Goal: Transaction & Acquisition: Purchase product/service

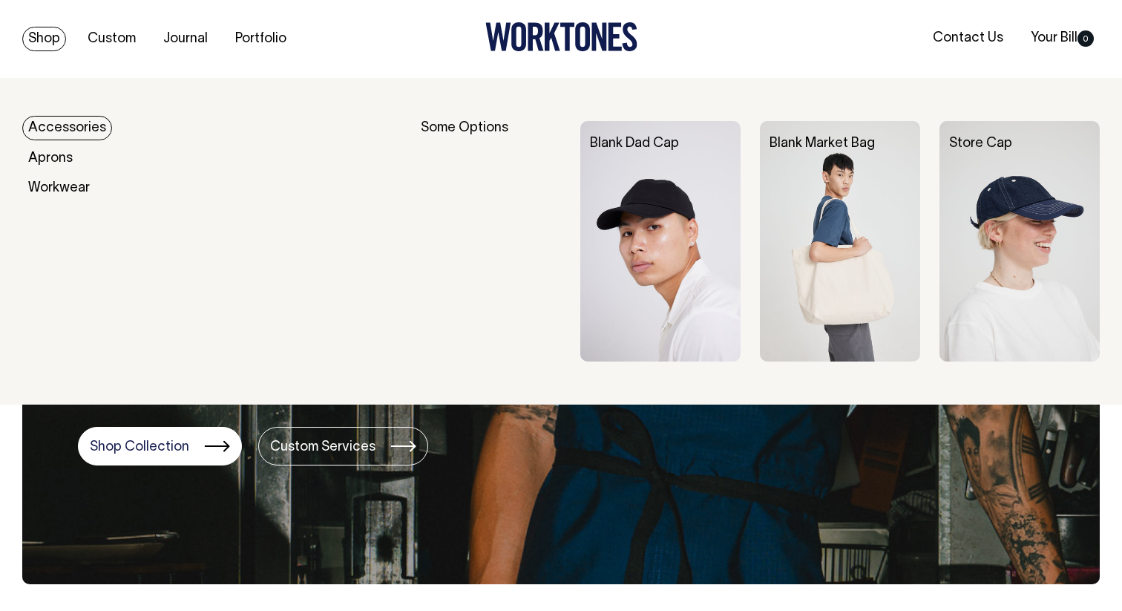
click at [42, 41] on link "Shop" at bounding box center [44, 39] width 44 height 24
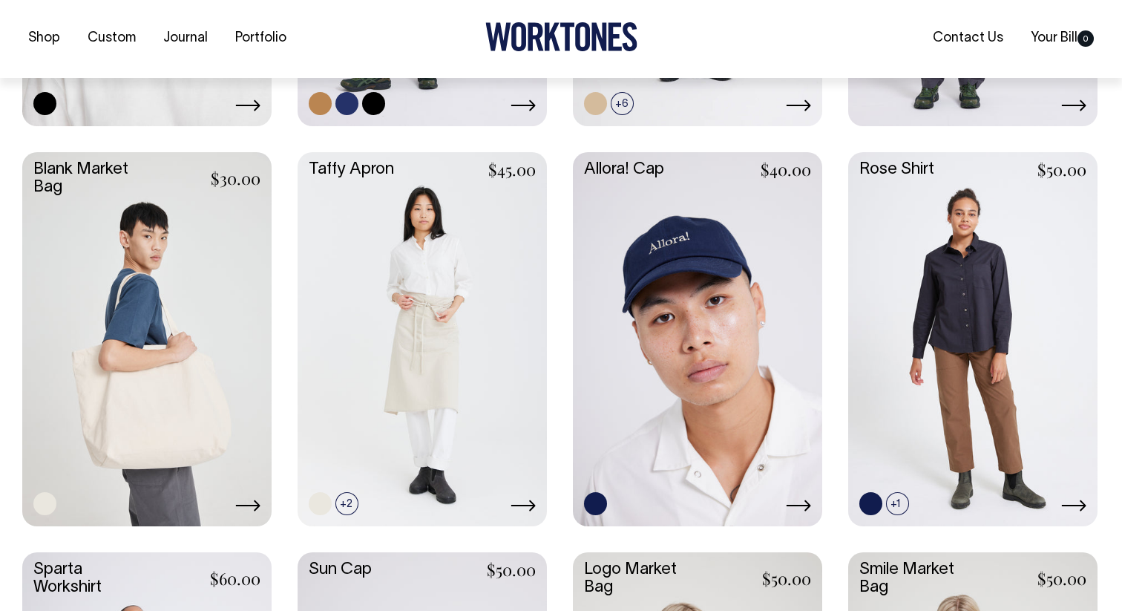
scroll to position [1887, 0]
click at [189, 436] on link at bounding box center [146, 336] width 249 height 371
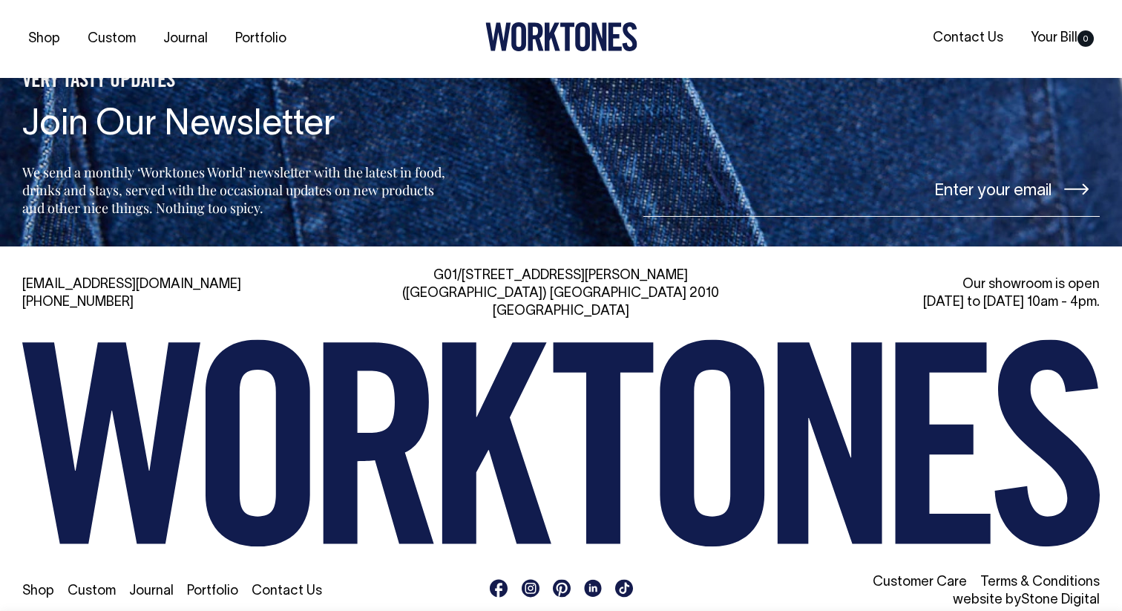
scroll to position [2241, 0]
